Goal: Transaction & Acquisition: Purchase product/service

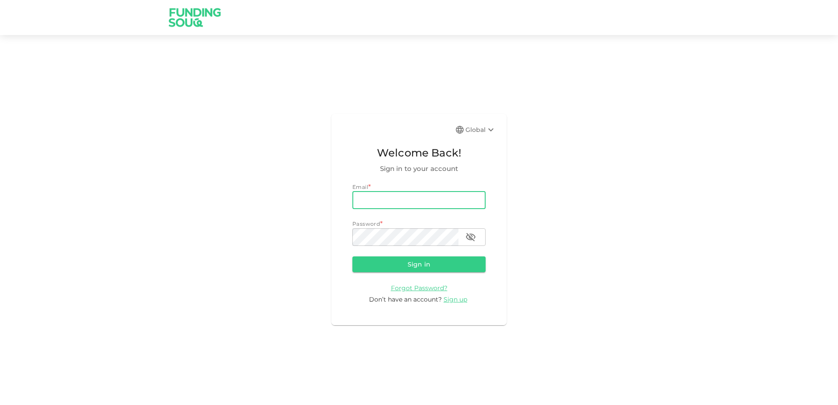
click at [369, 196] on input "email" at bounding box center [418, 200] width 133 height 18
type input "[EMAIL_ADDRESS][DOMAIN_NAME]"
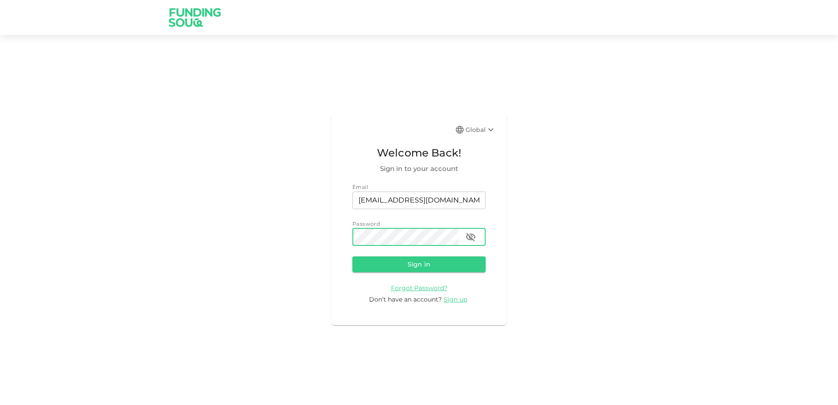
click at [352, 256] on button "Sign in" at bounding box center [418, 264] width 133 height 16
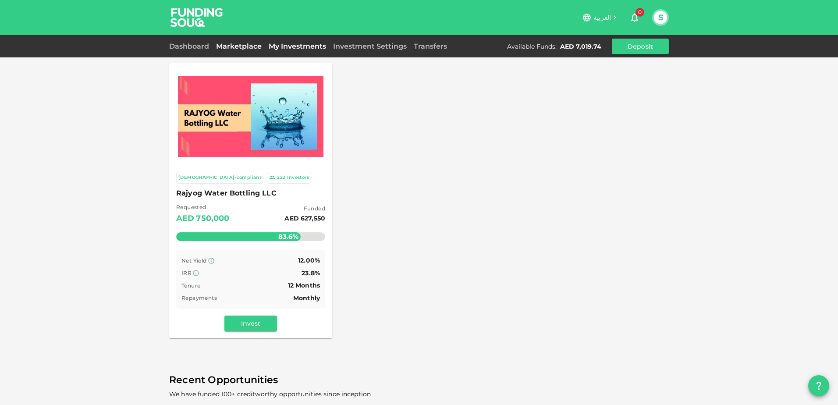
click at [281, 48] on link "My Investments" at bounding box center [297, 46] width 64 height 8
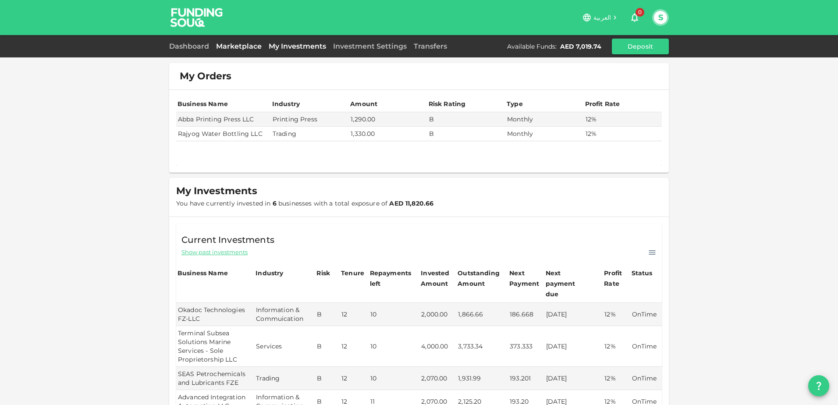
click at [238, 44] on link "Marketplace" at bounding box center [238, 46] width 53 height 8
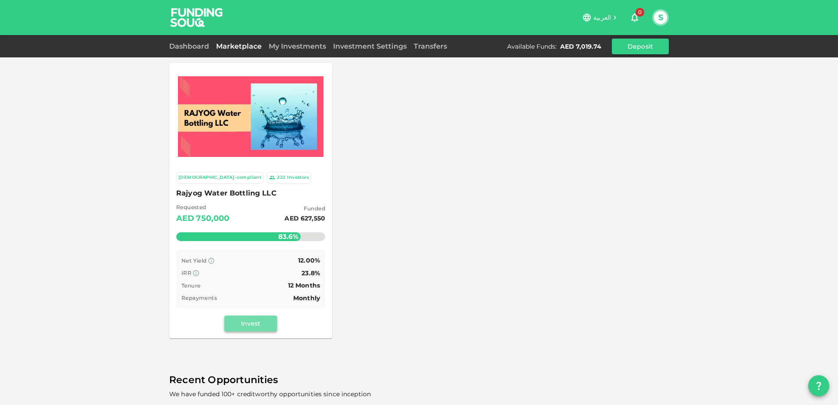
click at [244, 321] on button "Invest" at bounding box center [250, 323] width 53 height 16
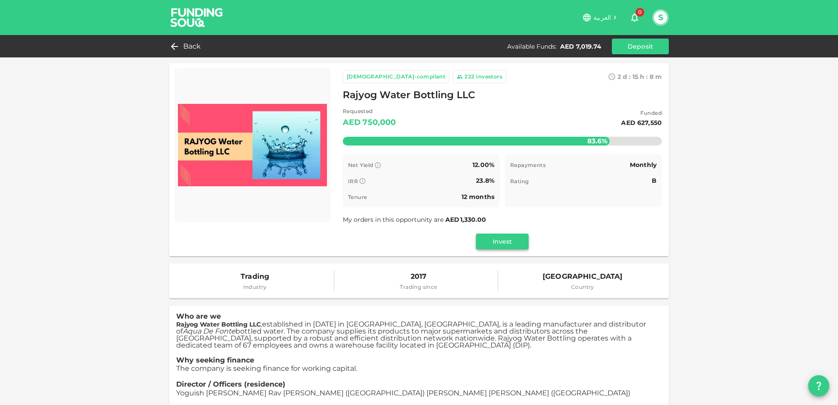
click at [494, 237] on button "Invest" at bounding box center [502, 241] width 53 height 16
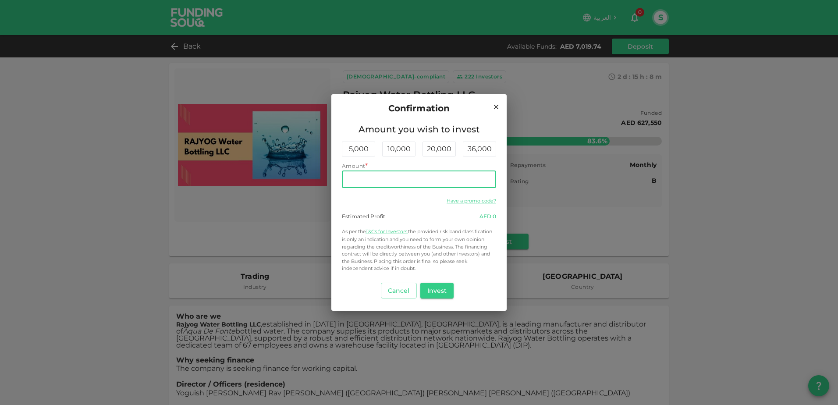
click at [385, 179] on input "Amount" at bounding box center [419, 179] width 154 height 18
type input "2,000"
click at [432, 290] on button "Invest" at bounding box center [437, 291] width 34 height 16
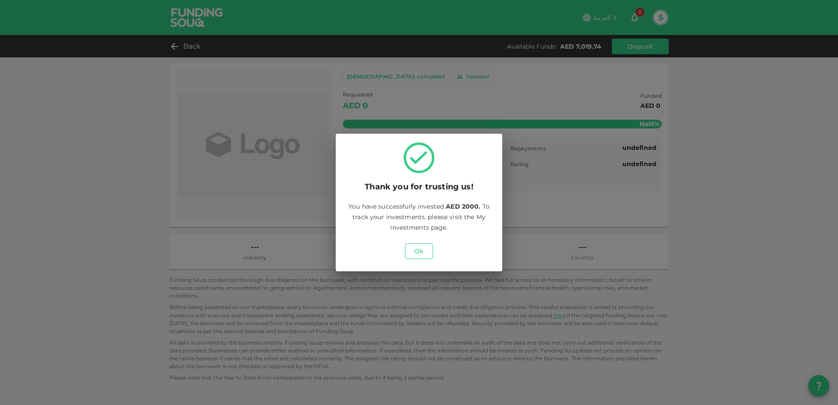
click at [420, 253] on button "Ok" at bounding box center [419, 251] width 28 height 16
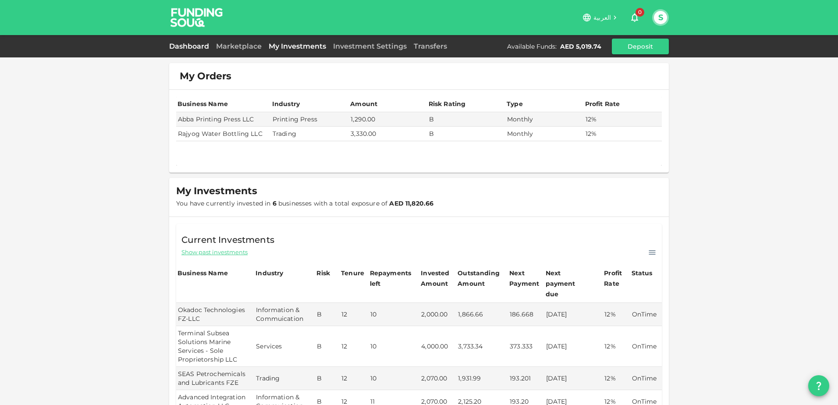
click at [199, 48] on link "Dashboard" at bounding box center [190, 46] width 43 height 8
